Goal: Information Seeking & Learning: Understand process/instructions

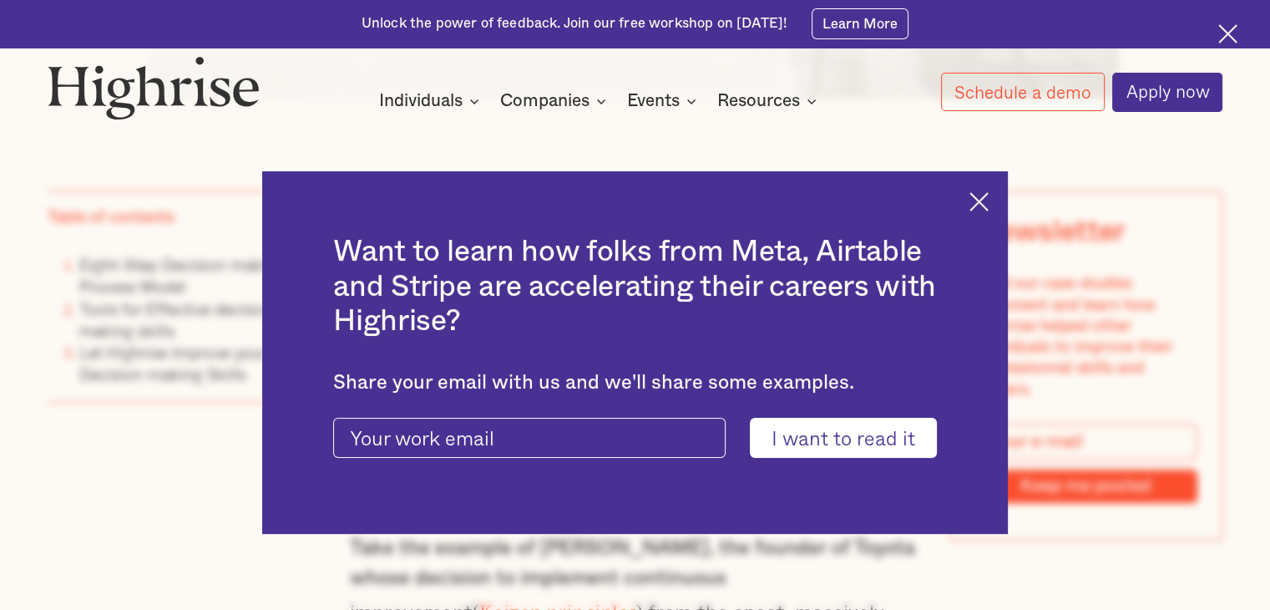
scroll to position [1166, 0]
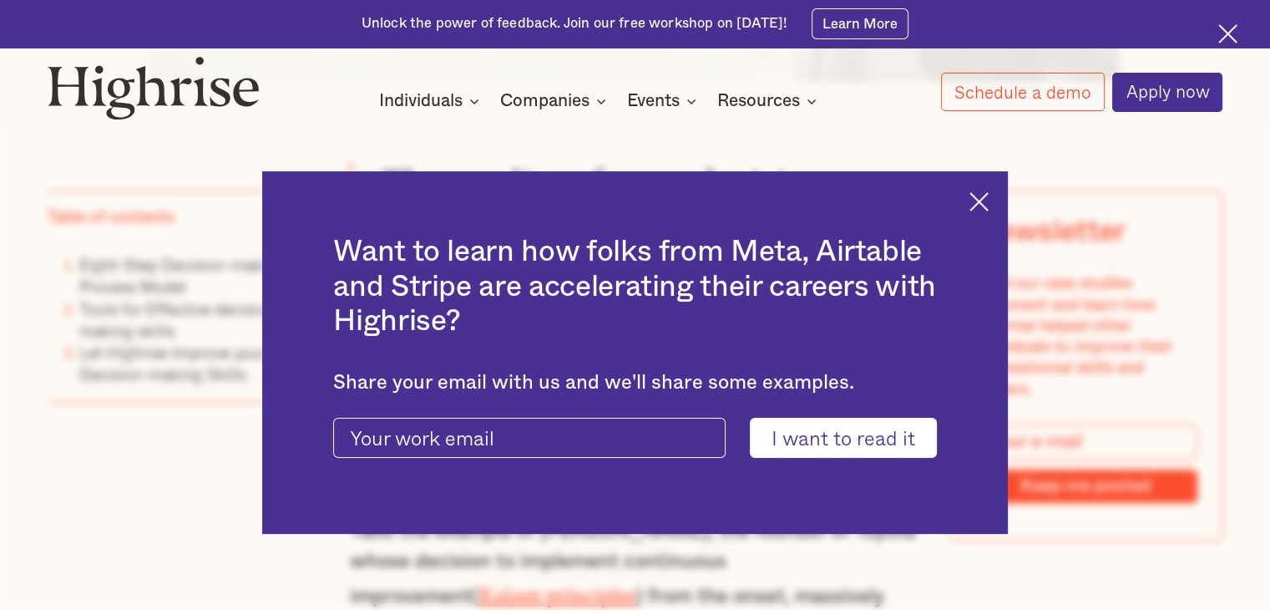
click at [989, 199] on img at bounding box center [978, 201] width 19 height 19
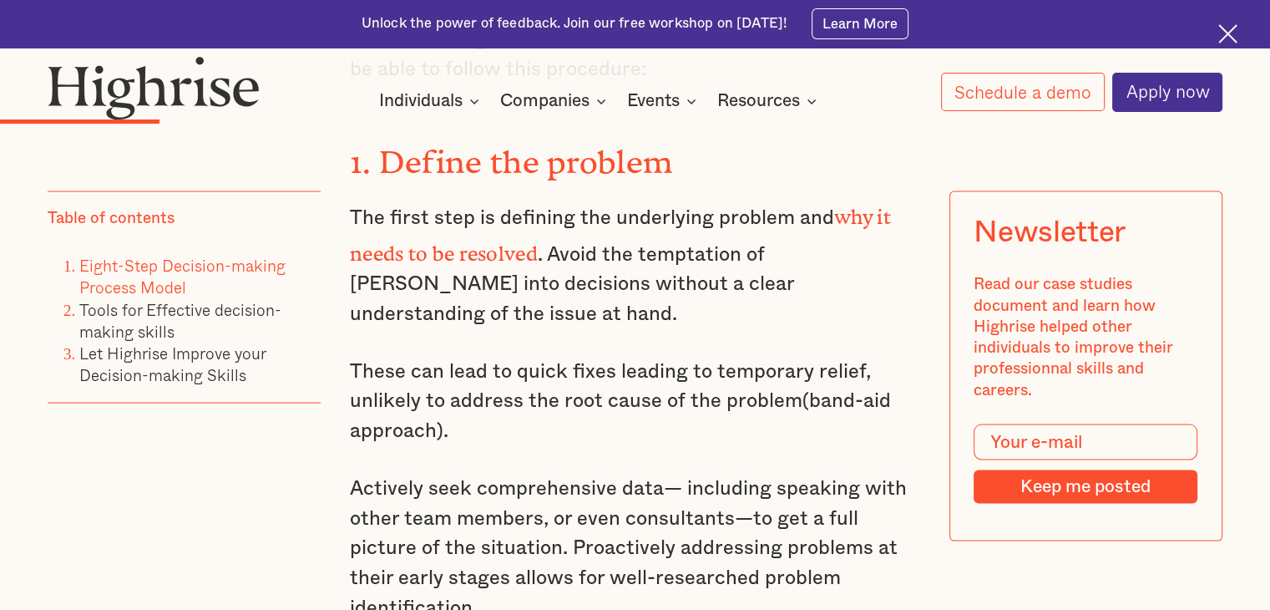
scroll to position [3343, 0]
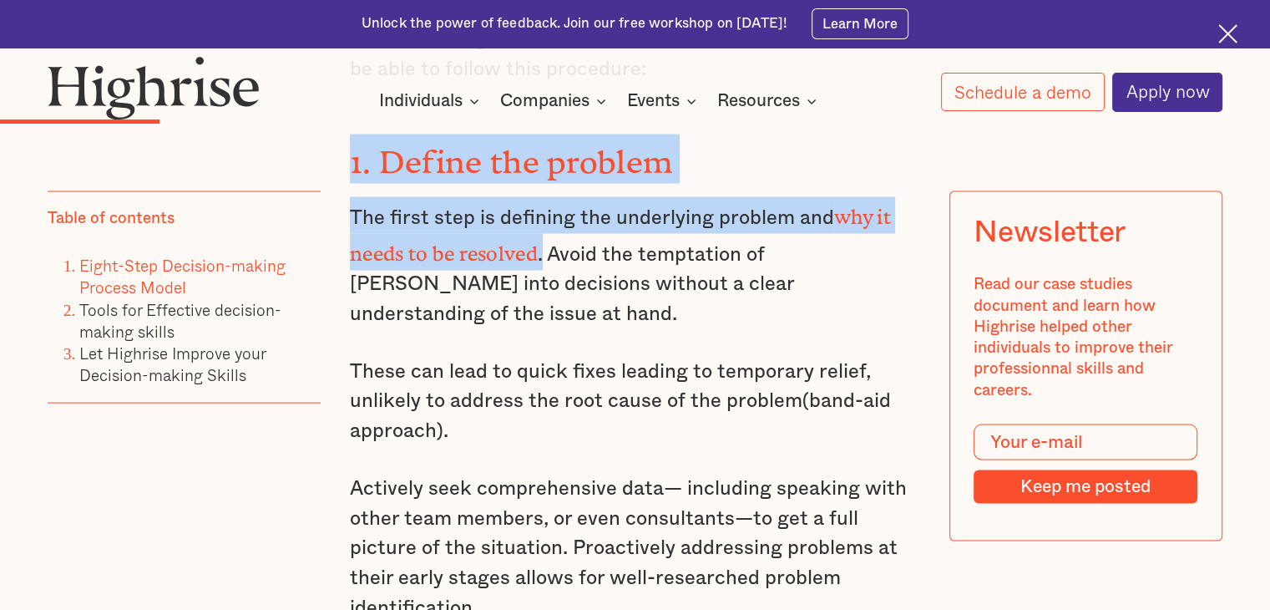
drag, startPoint x: 351, startPoint y: 158, endPoint x: 544, endPoint y: 230, distance: 206.1
copy div "1. Define the problem The first step is defining the underlying problem and why…"
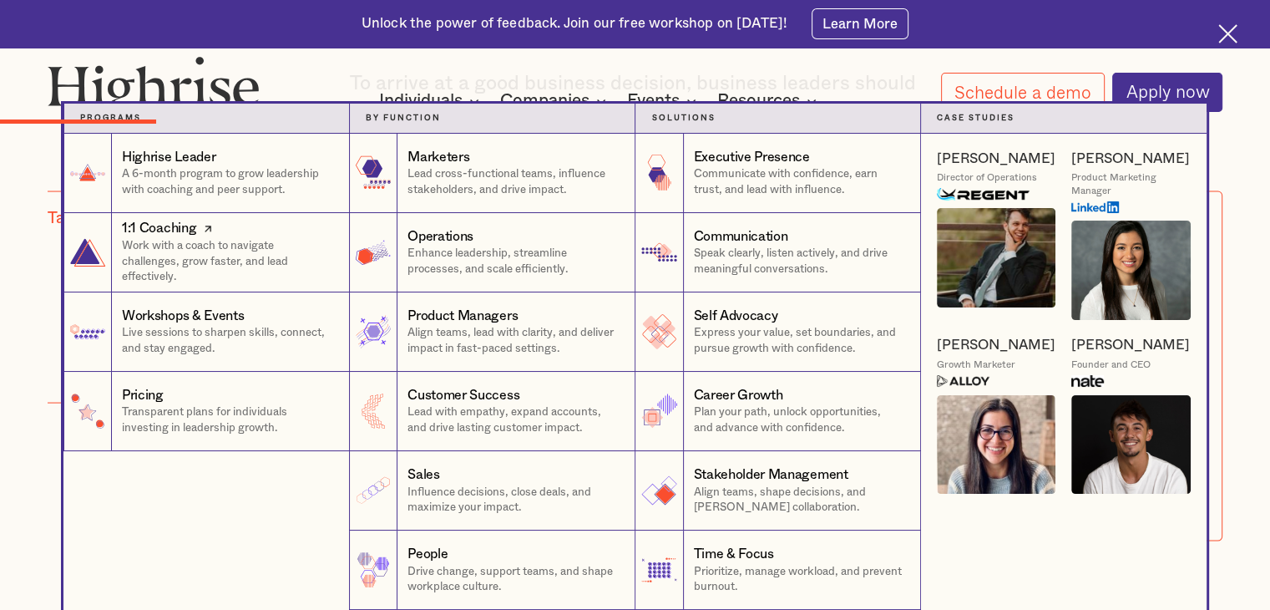
scroll to position [3299, 0]
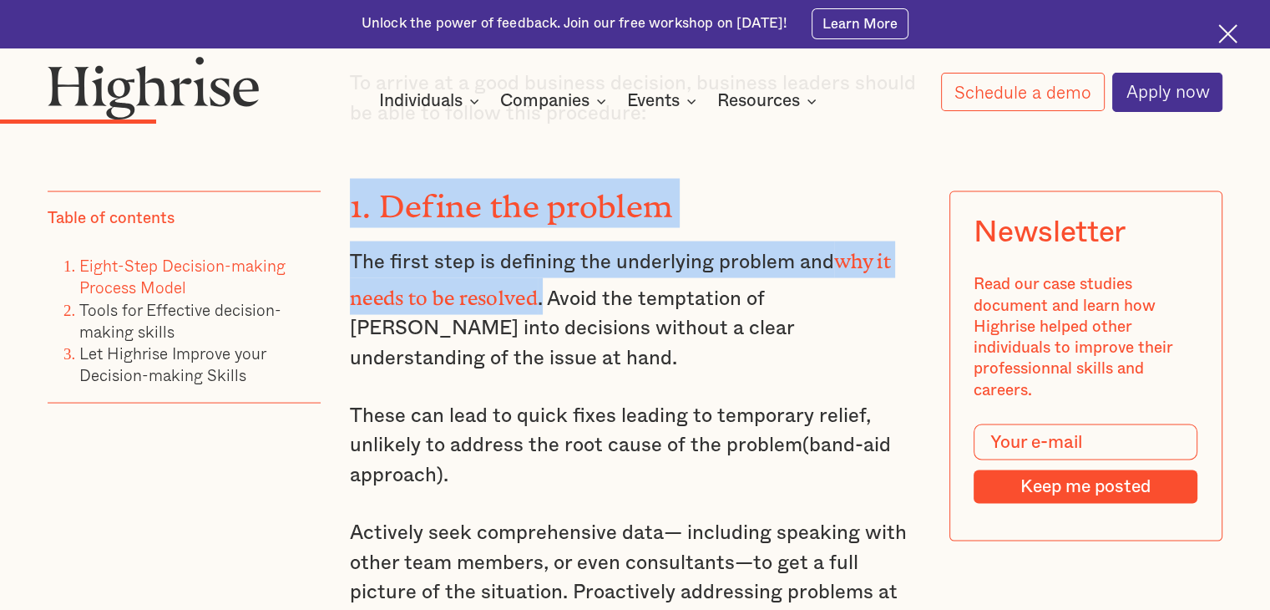
click at [1229, 41] on img at bounding box center [1227, 33] width 19 height 19
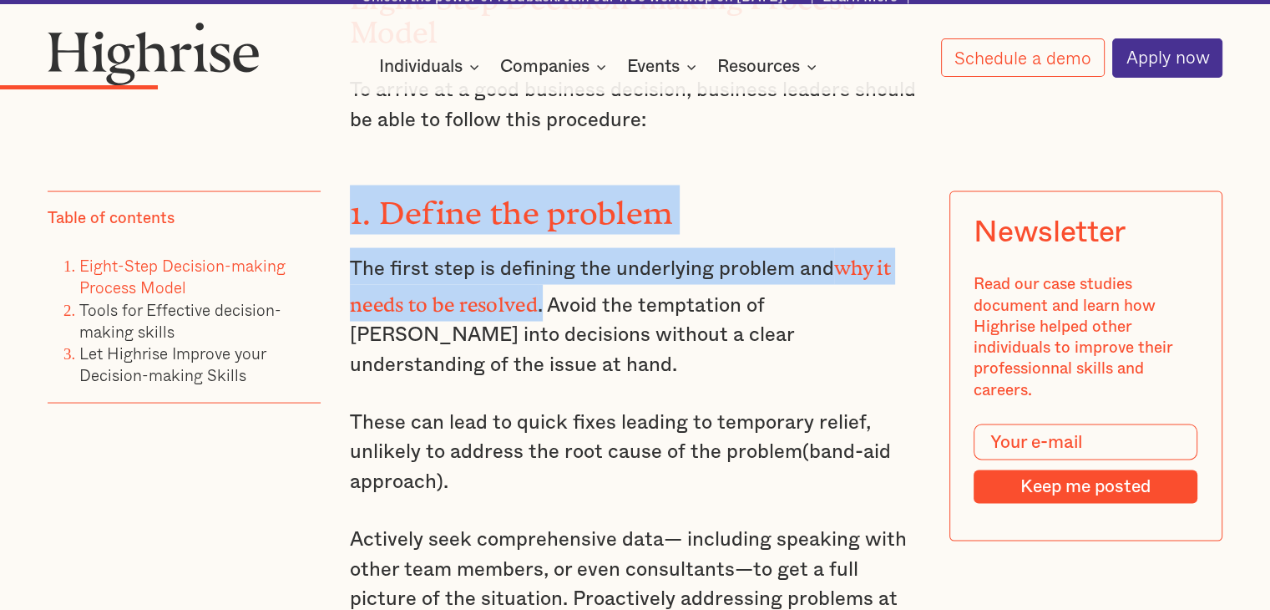
scroll to position [3251, 0]
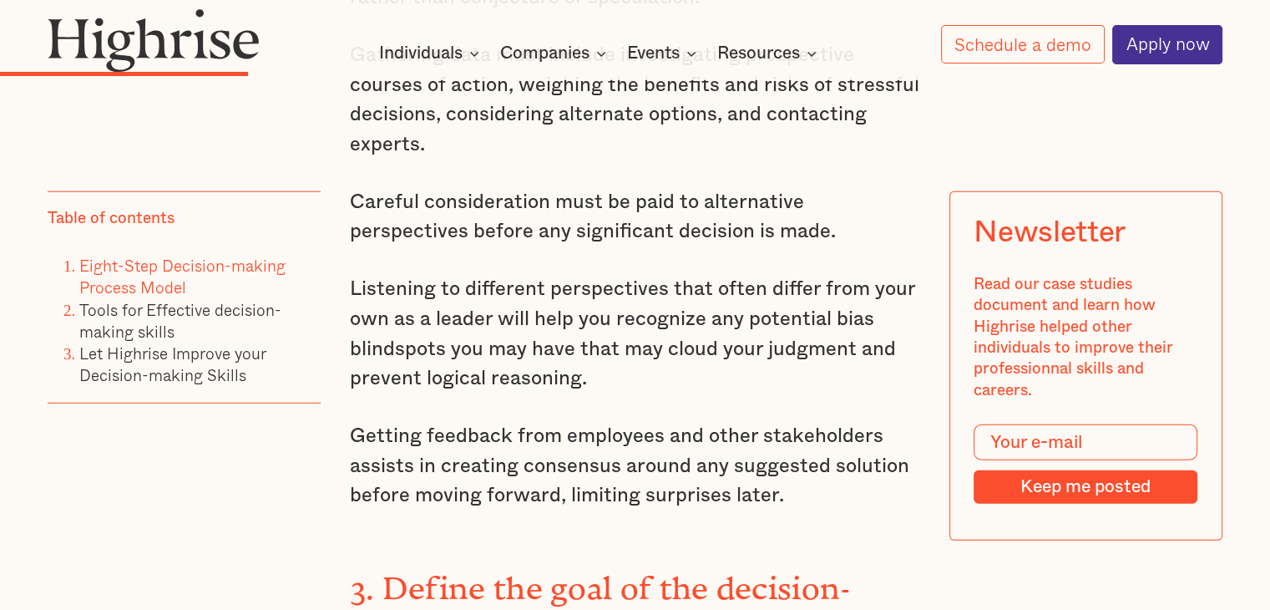
scroll to position [4394, 0]
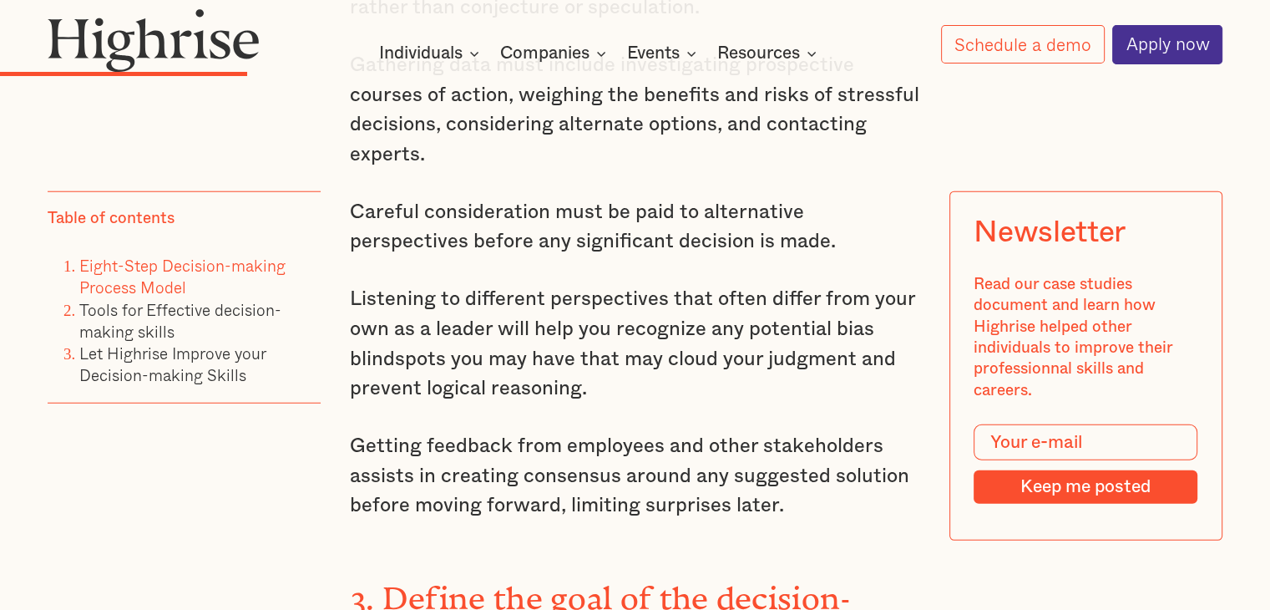
drag, startPoint x: 443, startPoint y: 181, endPoint x: 411, endPoint y: 179, distance: 31.8
click at [411, 198] on p "Careful consideration must be paid to alternative perspectives before any signi…" at bounding box center [635, 227] width 570 height 59
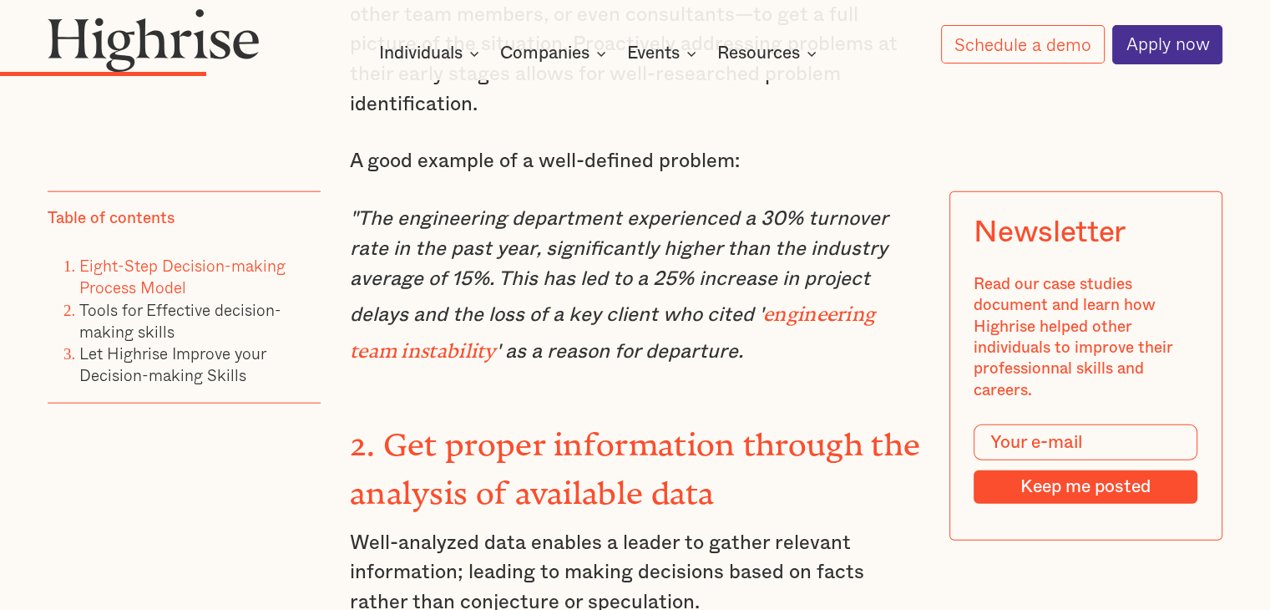
scroll to position [3905, 0]
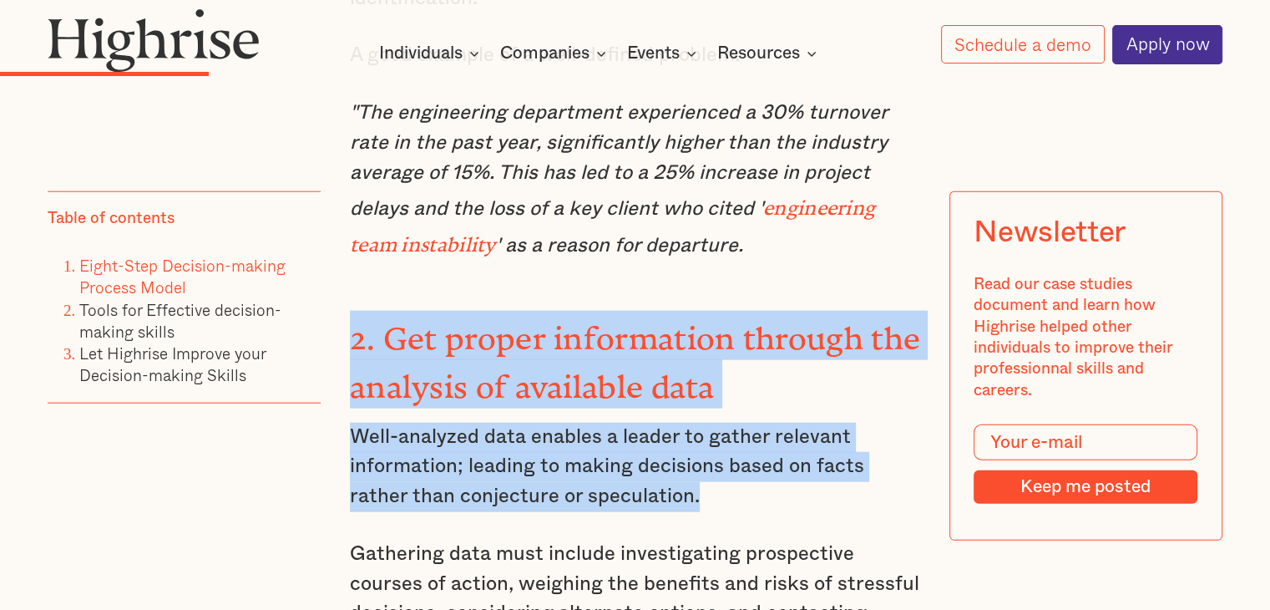
drag, startPoint x: 353, startPoint y: 286, endPoint x: 651, endPoint y: 435, distance: 333.5
click at [666, 428] on p "Well-analyzed data enables a leader to gather relevant information; leading to …" at bounding box center [635, 467] width 570 height 89
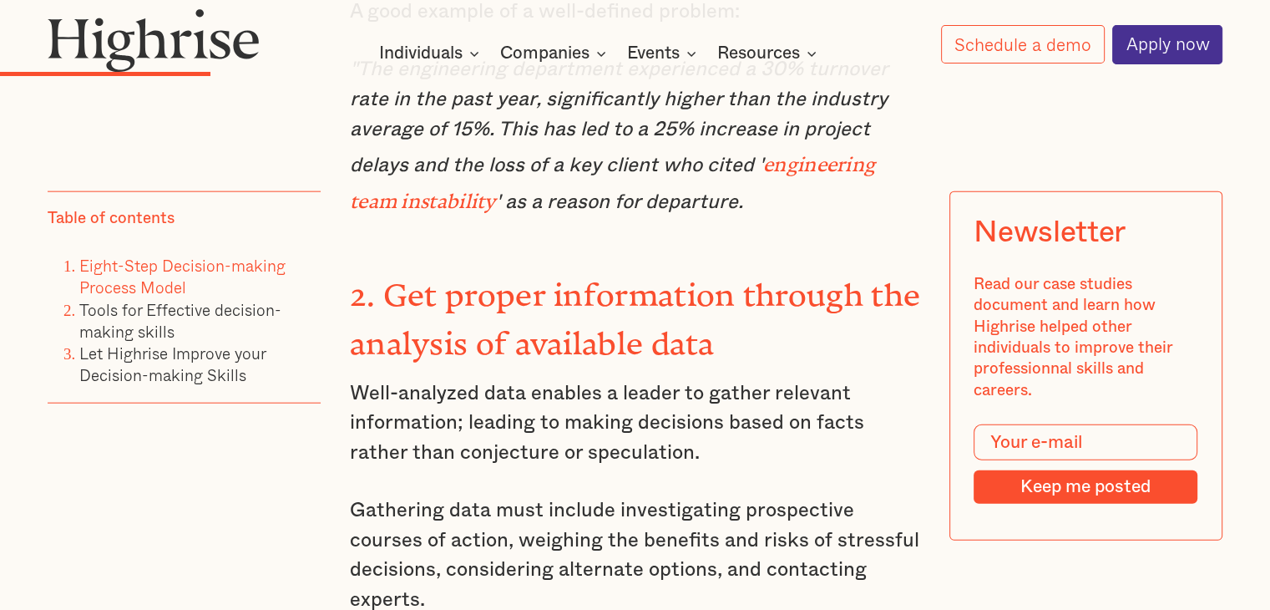
scroll to position [3951, 0]
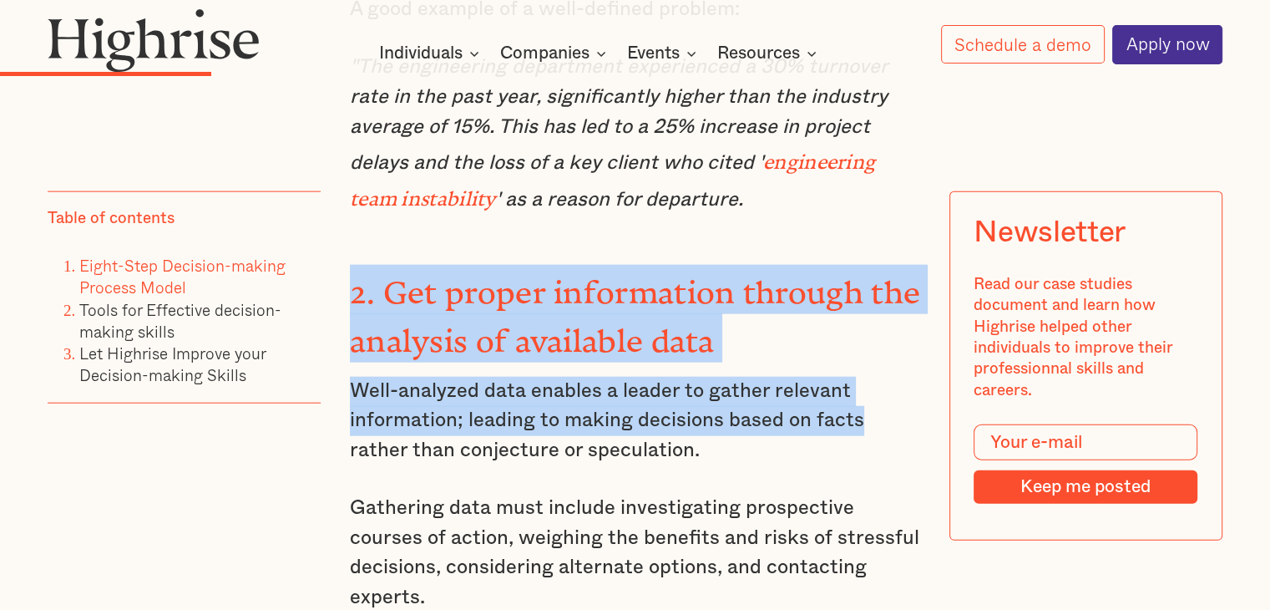
drag, startPoint x: 351, startPoint y: 236, endPoint x: 858, endPoint y: 352, distance: 519.8
copy div "2. Get proper information through the analysis of available data Well-analyzed …"
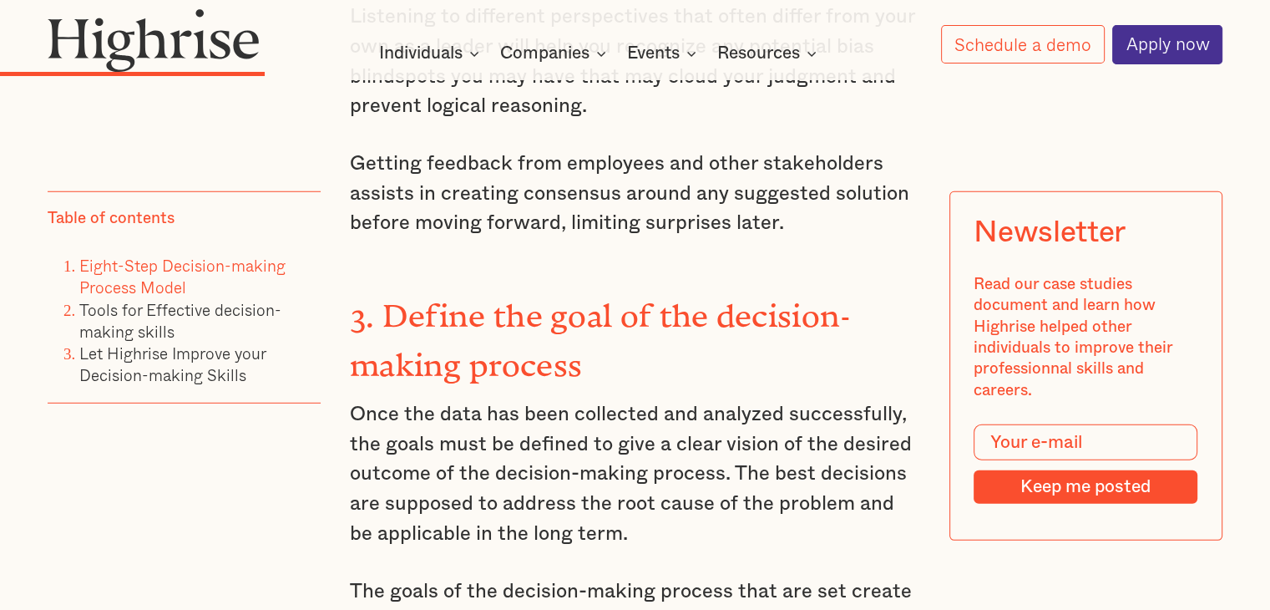
scroll to position [4705, 0]
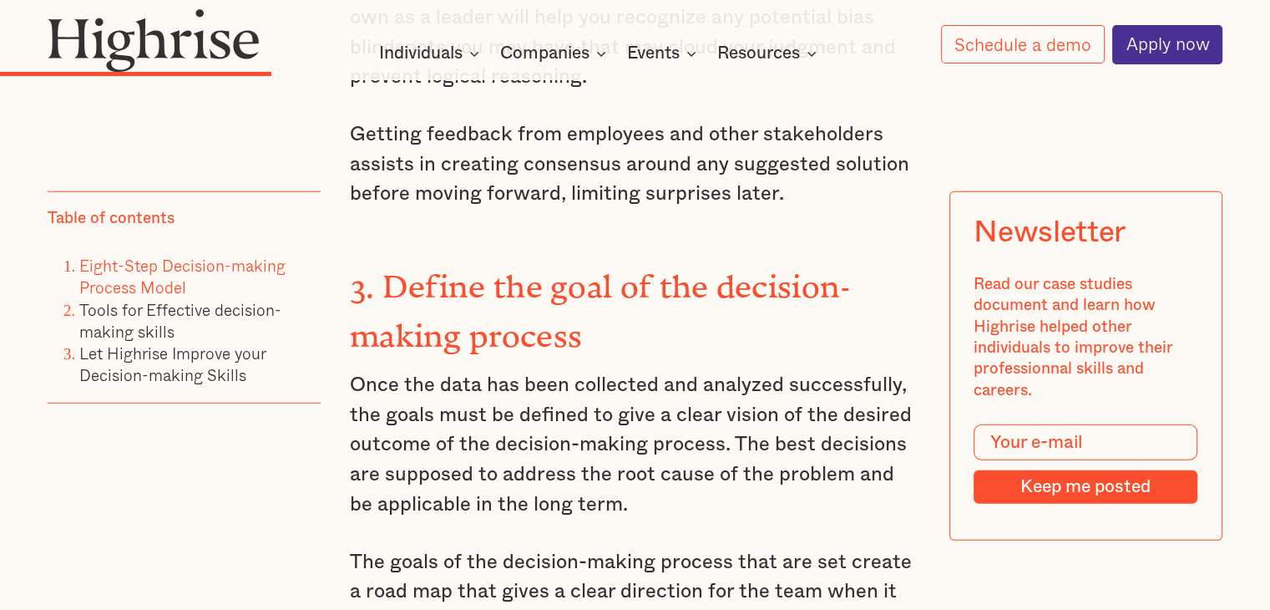
click at [436, 371] on p "Once the data has been collected and analyzed successfully, the goals must be d…" at bounding box center [635, 445] width 570 height 149
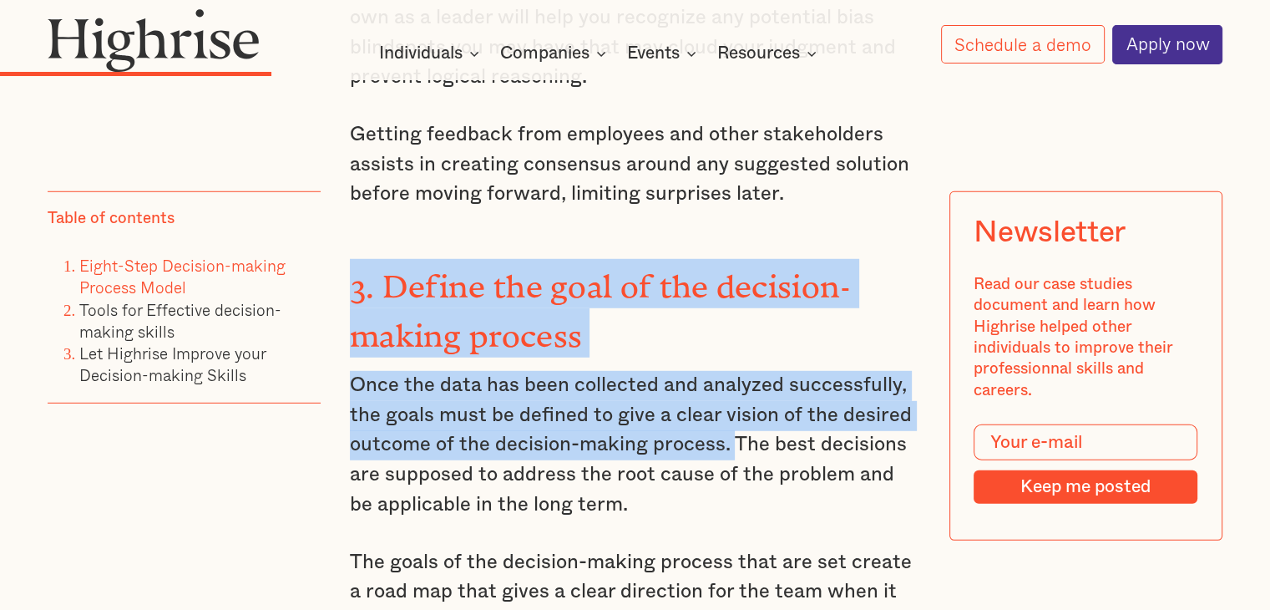
drag, startPoint x: 346, startPoint y: 229, endPoint x: 732, endPoint y: 376, distance: 413.6
copy div "3. Define the goal of the decision-making process Once the data has been collec…"
click at [569, 371] on p "Once the data has been collected and analyzed successfully, the goals must be d…" at bounding box center [635, 445] width 570 height 149
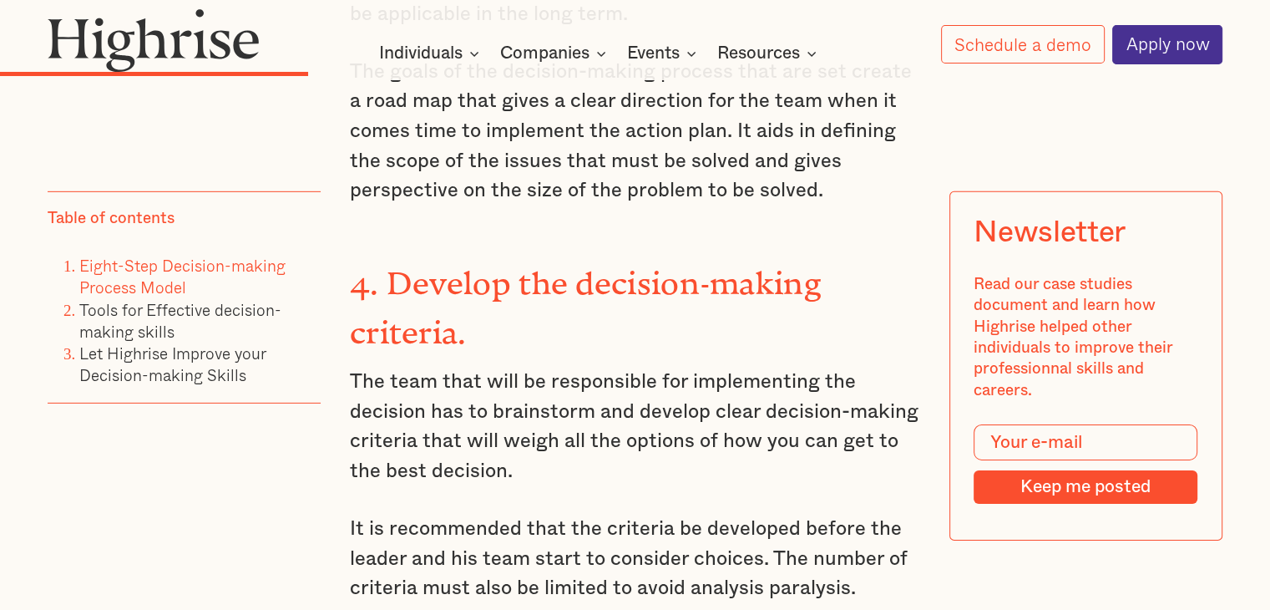
scroll to position [5196, 0]
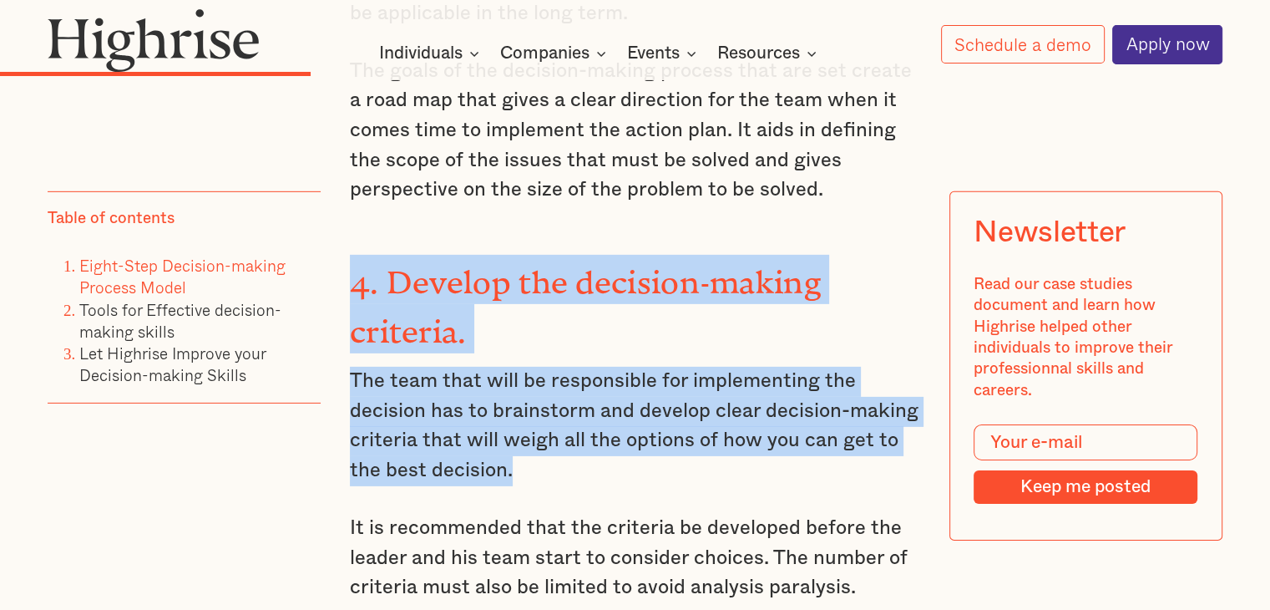
drag, startPoint x: 349, startPoint y: 211, endPoint x: 782, endPoint y: 393, distance: 470.0
click at [782, 393] on div "Eight-Step Decision-making Process Model To arrive at a good business decision,…" at bounding box center [635, 252] width 570 height 4584
copy div "4. Develop the decision-making criteria. The team that will be responsible for …"
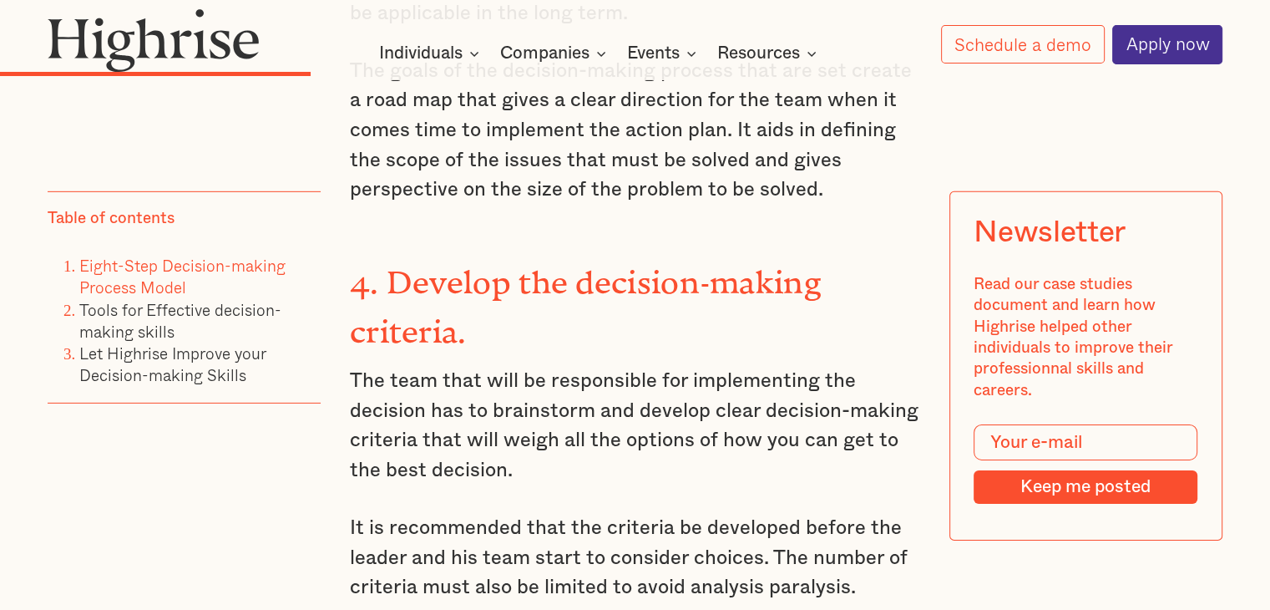
click at [554, 408] on div "Eight-Step Decision-making Process Model To arrive at a good business decision,…" at bounding box center [635, 252] width 570 height 4584
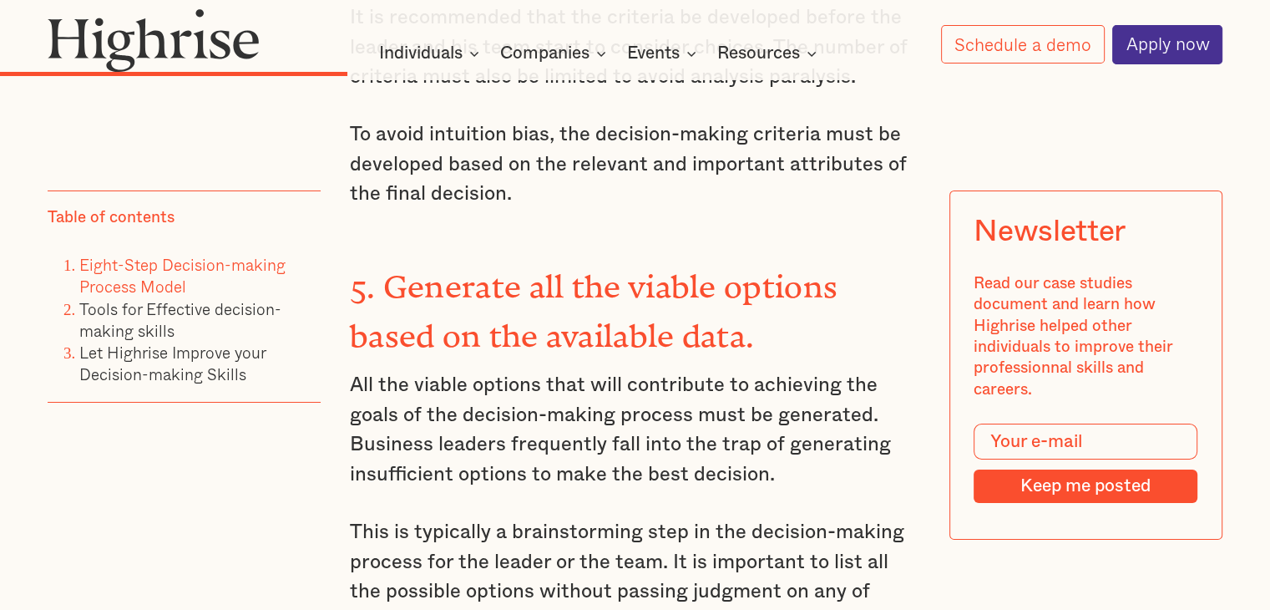
scroll to position [5712, 0]
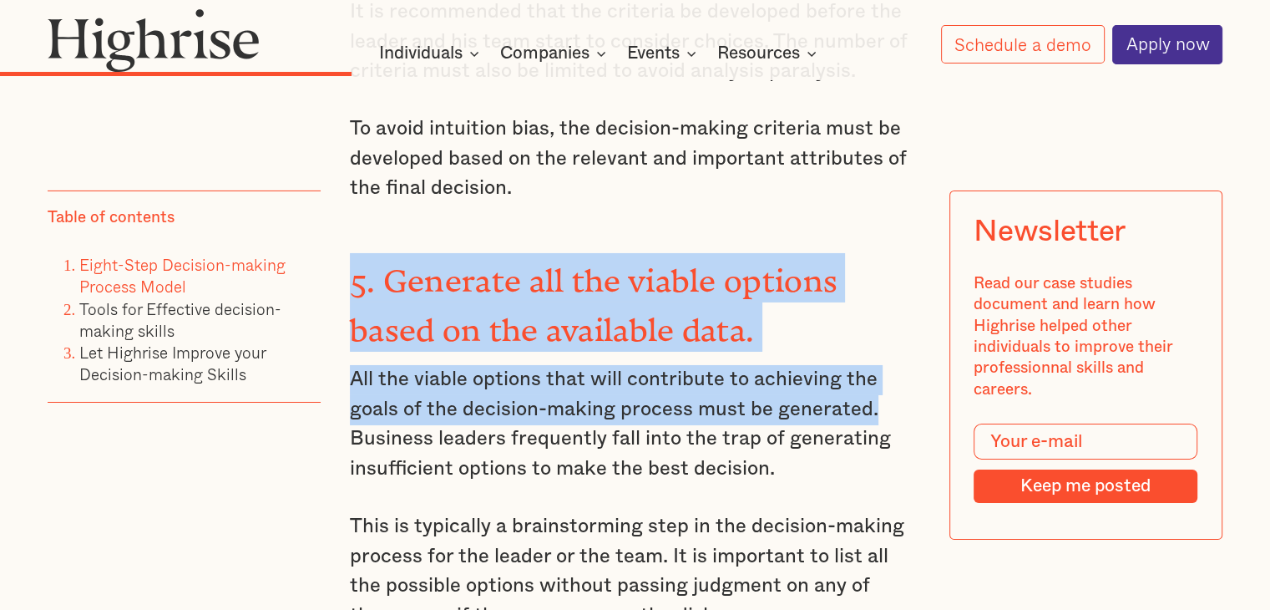
drag, startPoint x: 352, startPoint y: 200, endPoint x: 878, endPoint y: 318, distance: 538.2
copy div "5. Generate all the viable options based on the available data. All the viable …"
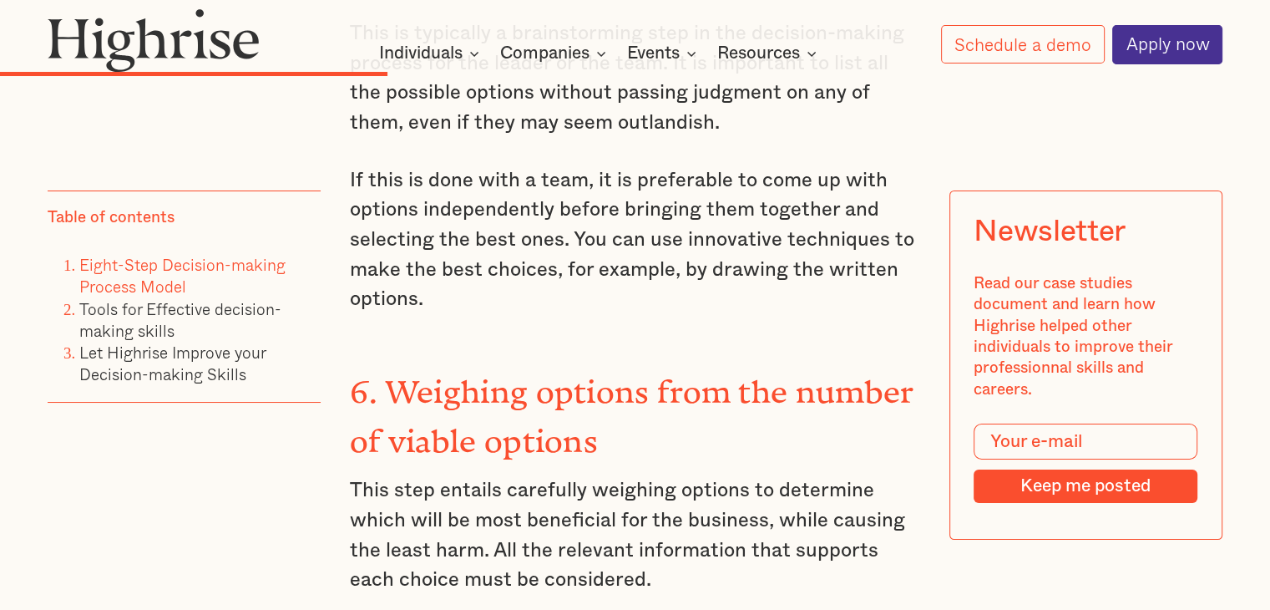
scroll to position [6240, 0]
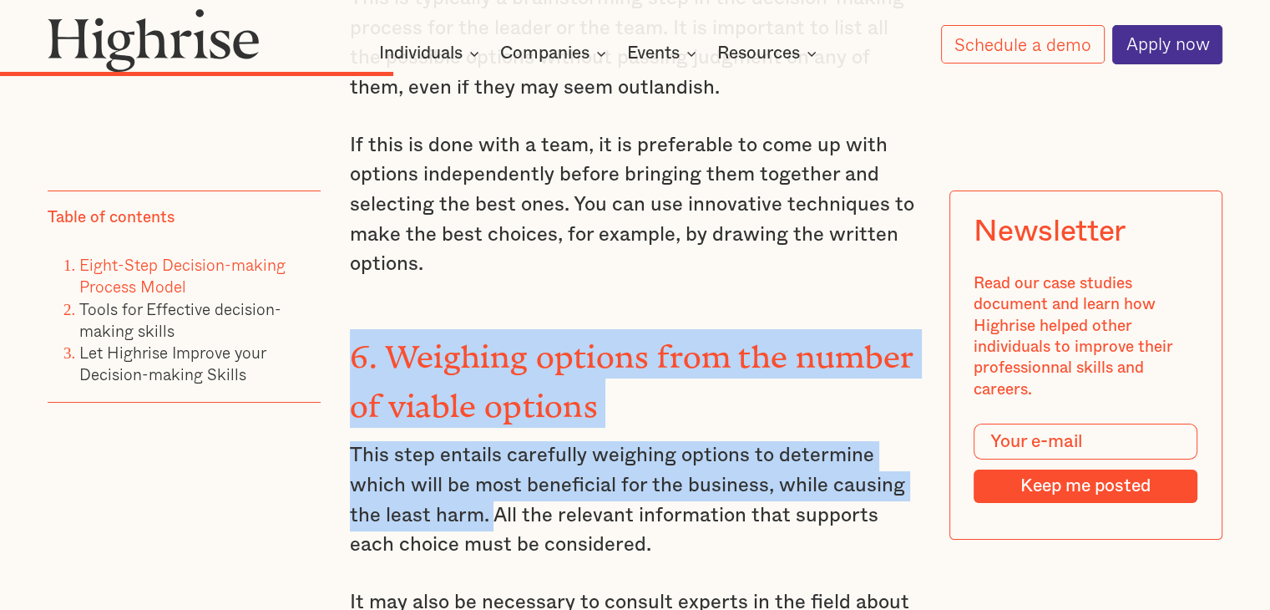
drag, startPoint x: 345, startPoint y: 274, endPoint x: 493, endPoint y: 402, distance: 195.4
copy div "6. Weighing options from the number of viable options This step entails careful…"
click at [473, 338] on strong "6. Weighing options from the number of viable options" at bounding box center [632, 372] width 564 height 69
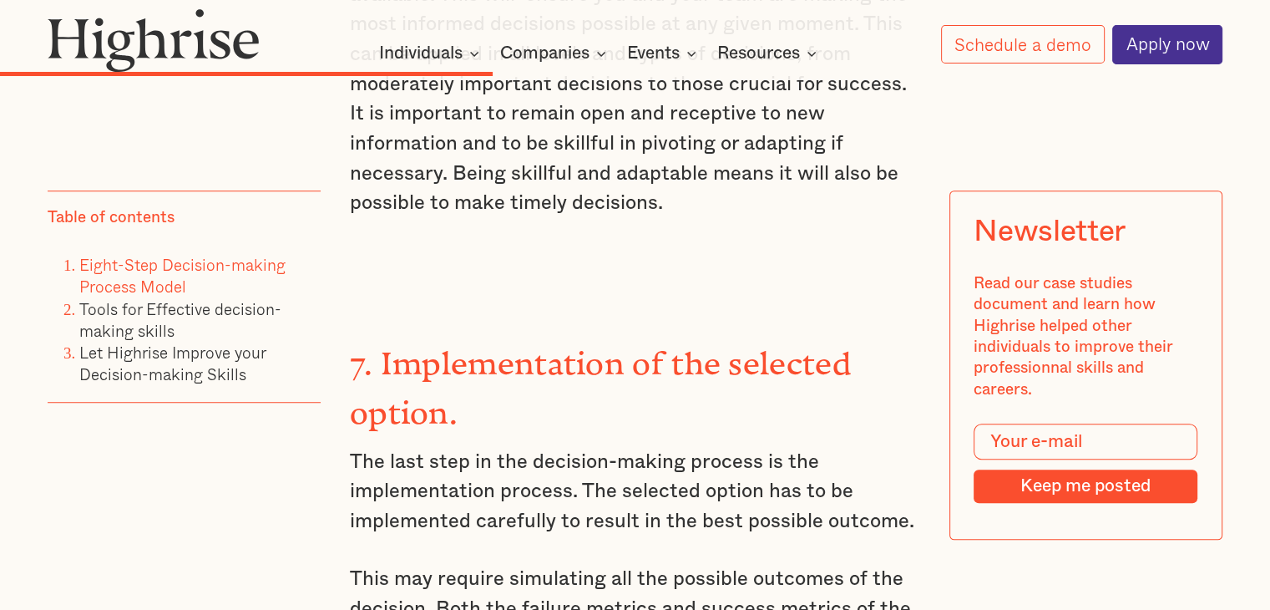
scroll to position [7495, 0]
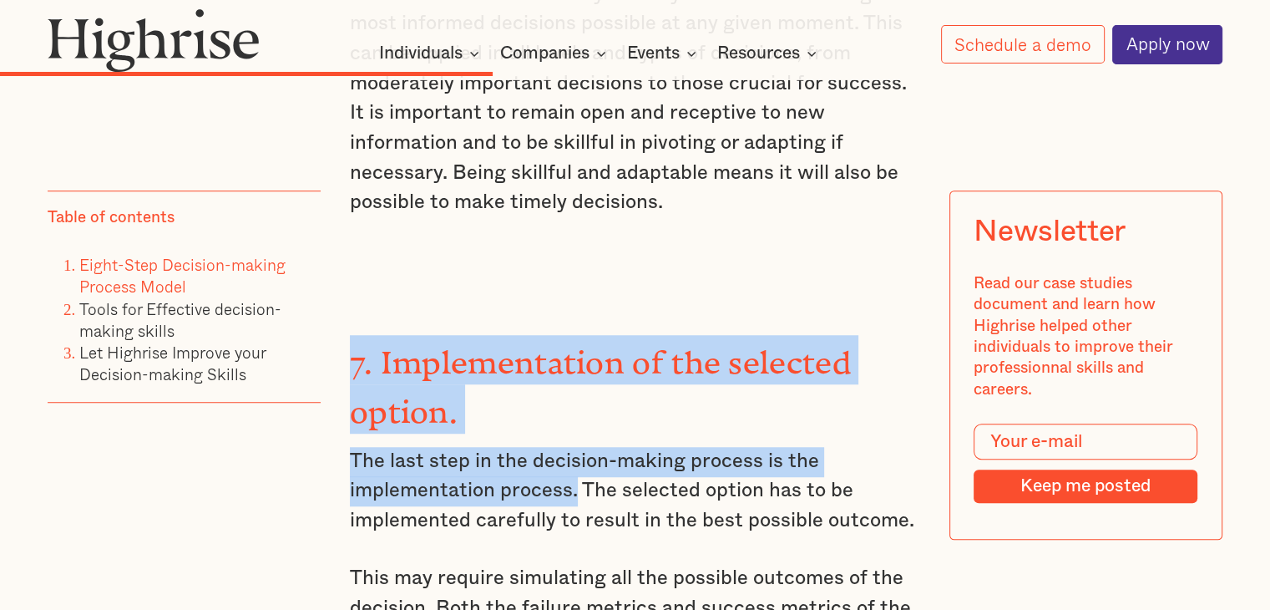
drag, startPoint x: 352, startPoint y: 275, endPoint x: 573, endPoint y: 392, distance: 249.5
copy div "7. Implementation of the selected option. The last step in the decision-making …"
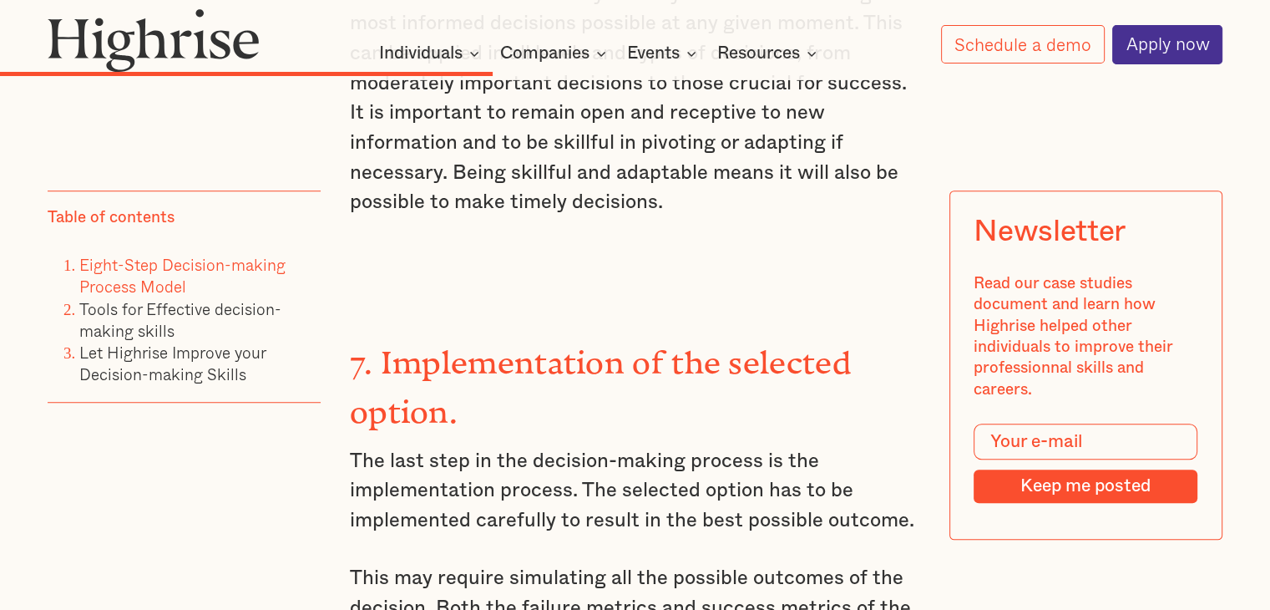
click at [617, 447] on p "The last step in the decision-making process is the implementation process. The…" at bounding box center [635, 491] width 570 height 89
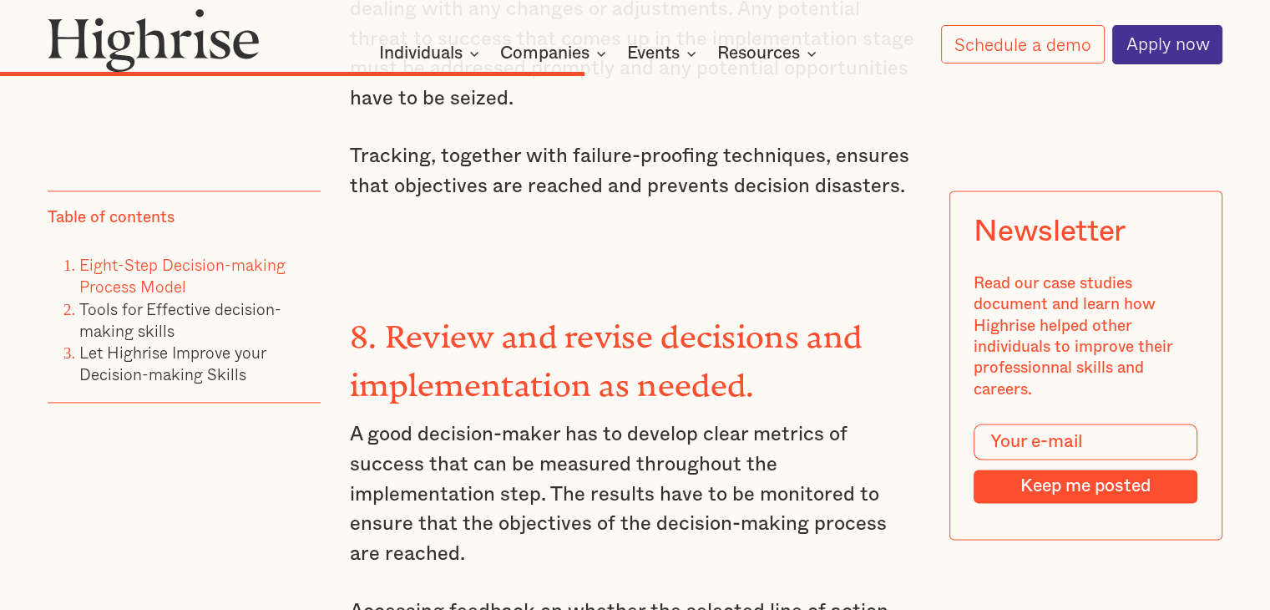
scroll to position [8776, 0]
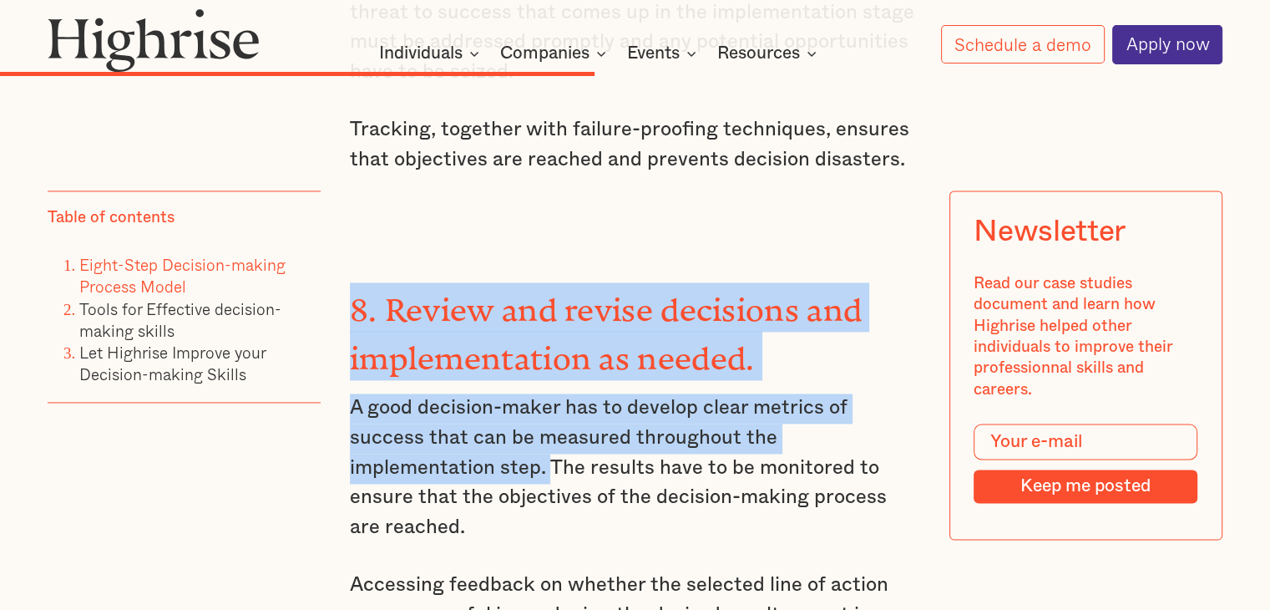
drag, startPoint x: 347, startPoint y: 204, endPoint x: 397, endPoint y: 359, distance: 163.4
copy div "8. Review and revise decisions and implementation as needed. A good decision-ma…"
